Goal: Information Seeking & Learning: Learn about a topic

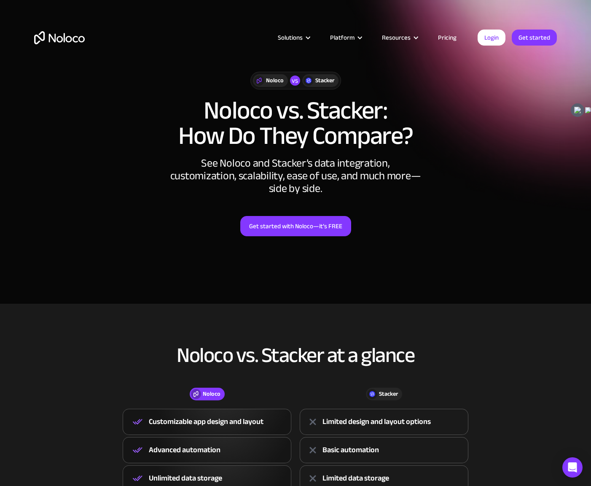
click at [536, 154] on div "Noloco vs Stacker Noloco vs. Stacker: How Do They Compare? See Noloco and Stack…" at bounding box center [296, 162] width 540 height 198
click at [458, 227] on div "Get started with Noloco—it’s FREE" at bounding box center [295, 226] width 523 height 20
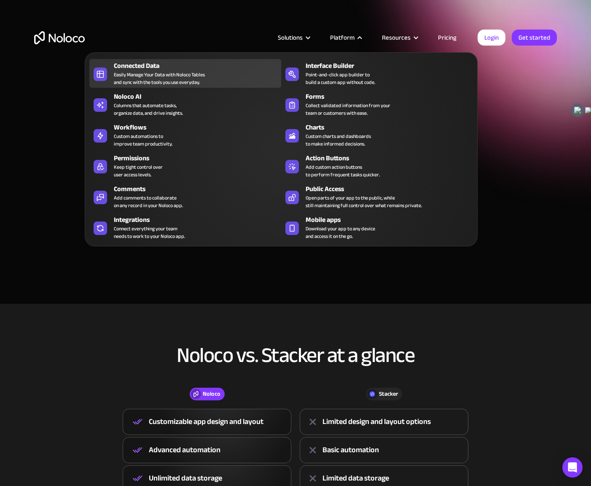
click at [197, 71] on div "Easily Manage Your Data with Noloco Tables and sync with the tools you use ever…" at bounding box center [159, 78] width 91 height 15
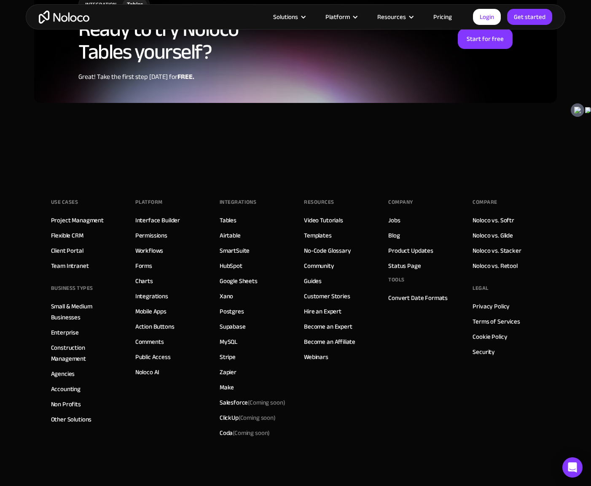
scroll to position [2211, 0]
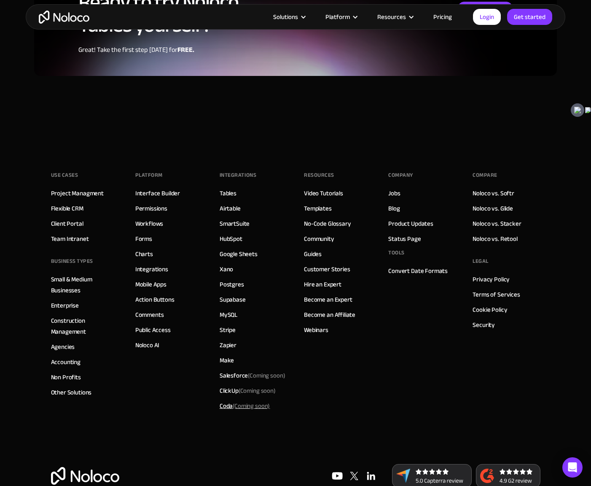
click at [226, 400] on div "Coda (Coming soon)" at bounding box center [245, 405] width 50 height 11
click at [224, 400] on div "Coda (Coming soon)" at bounding box center [245, 405] width 50 height 11
